Goal: Navigation & Orientation: Find specific page/section

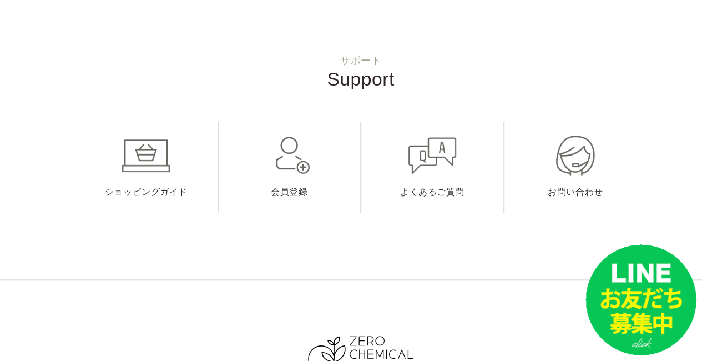
scroll to position [444, 0]
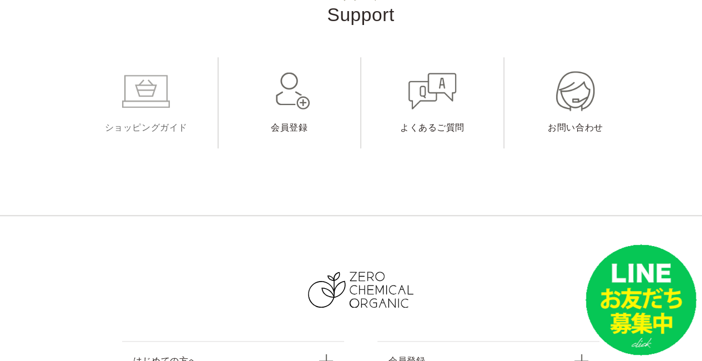
click at [146, 99] on link "ショッピングガイド" at bounding box center [146, 102] width 143 height 91
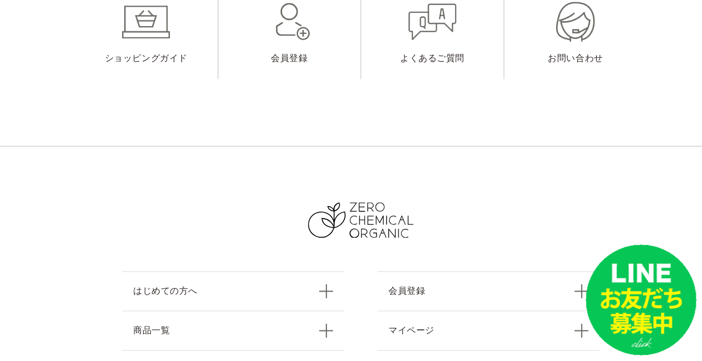
scroll to position [2884, 0]
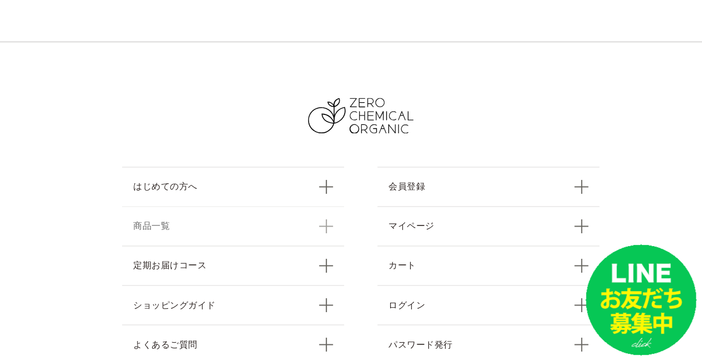
click at [160, 206] on link "商品一覧" at bounding box center [233, 225] width 222 height 39
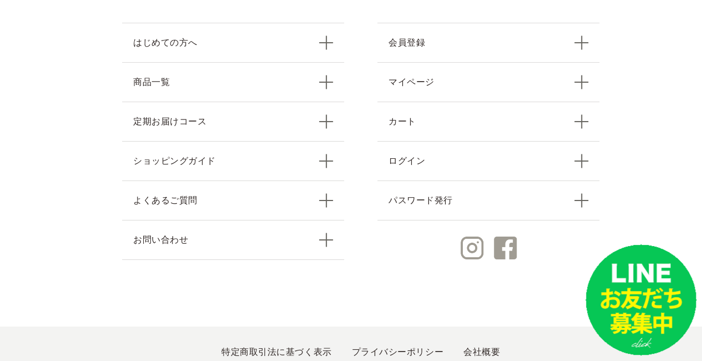
scroll to position [1926, 0]
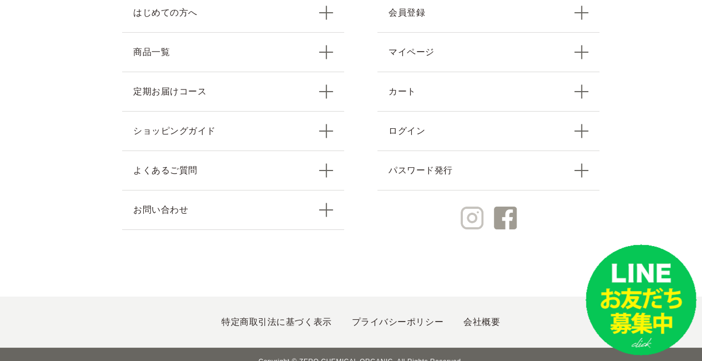
click at [470, 206] on img at bounding box center [471, 217] width 23 height 23
